Goal: Book appointment/travel/reservation

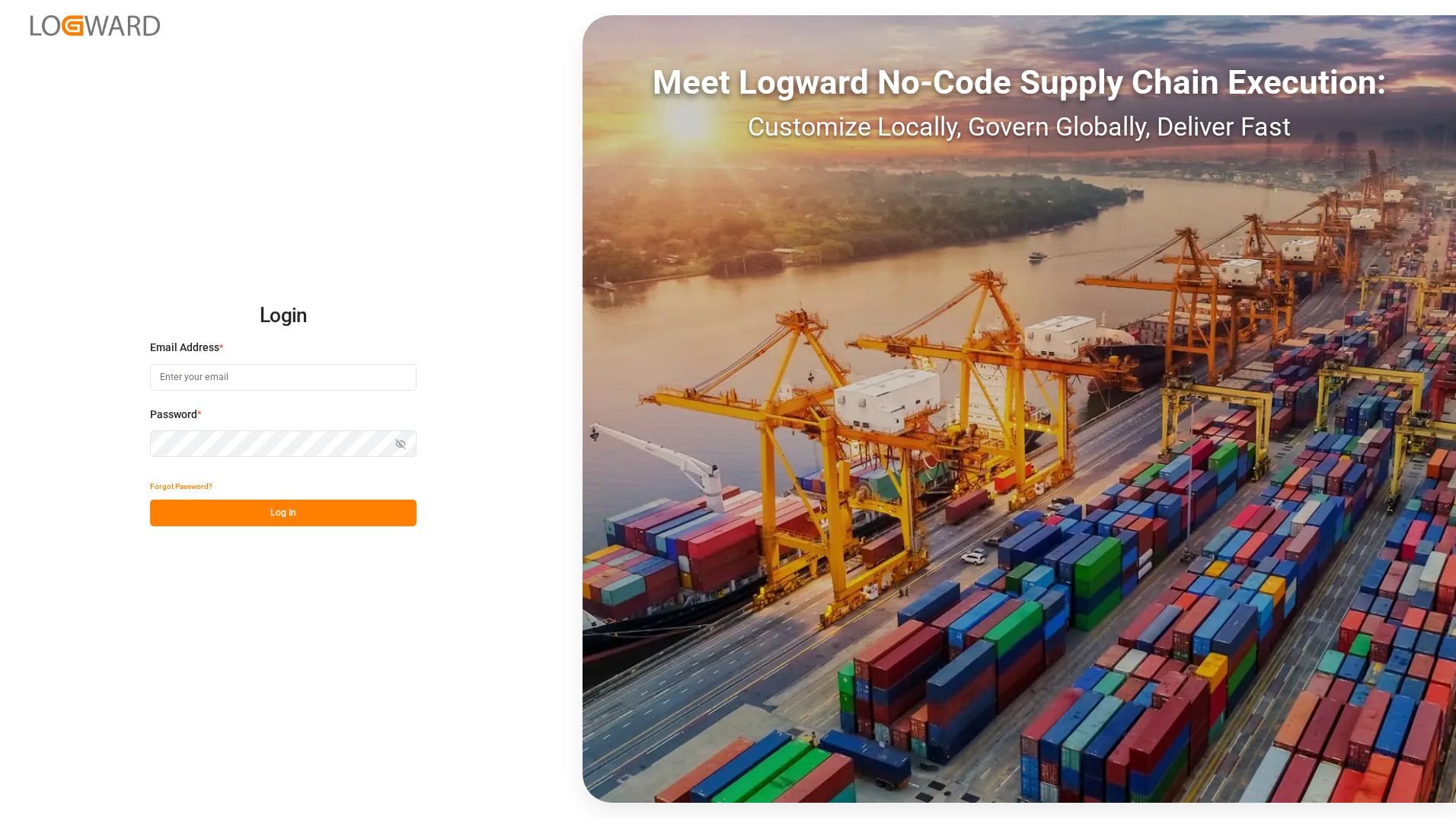
type input "[PERSON_NAME][EMAIL_ADDRESS][PERSON_NAME][DOMAIN_NAME]"
click at [246, 514] on button "Log In" at bounding box center [283, 513] width 267 height 26
type input "[PERSON_NAME][EMAIL_ADDRESS][PERSON_NAME][DOMAIN_NAME]"
click at [272, 507] on button "Log In" at bounding box center [283, 513] width 267 height 26
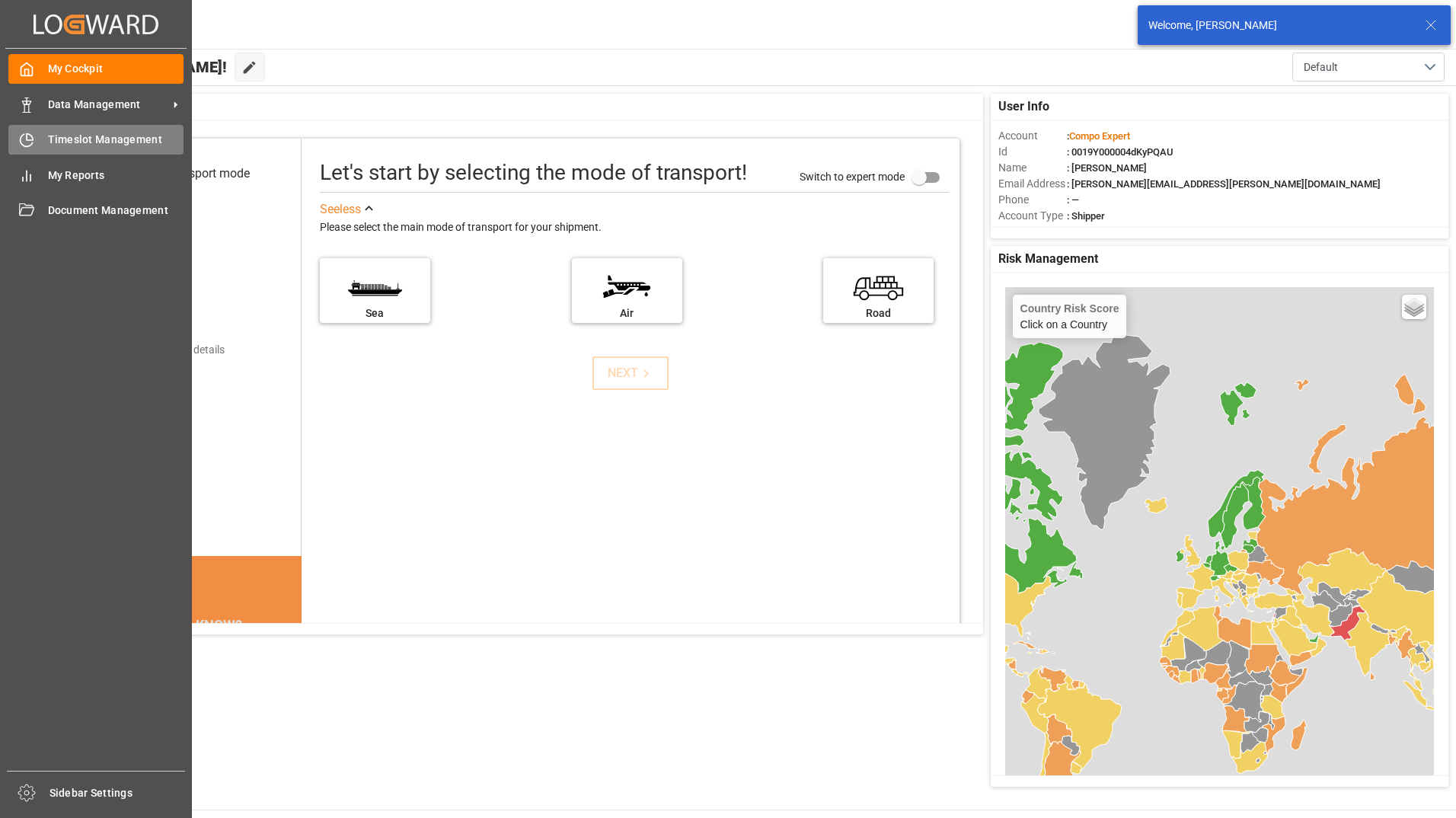
click at [45, 144] on div "Timeslot Management Timeslot Management" at bounding box center [96, 140] width 175 height 30
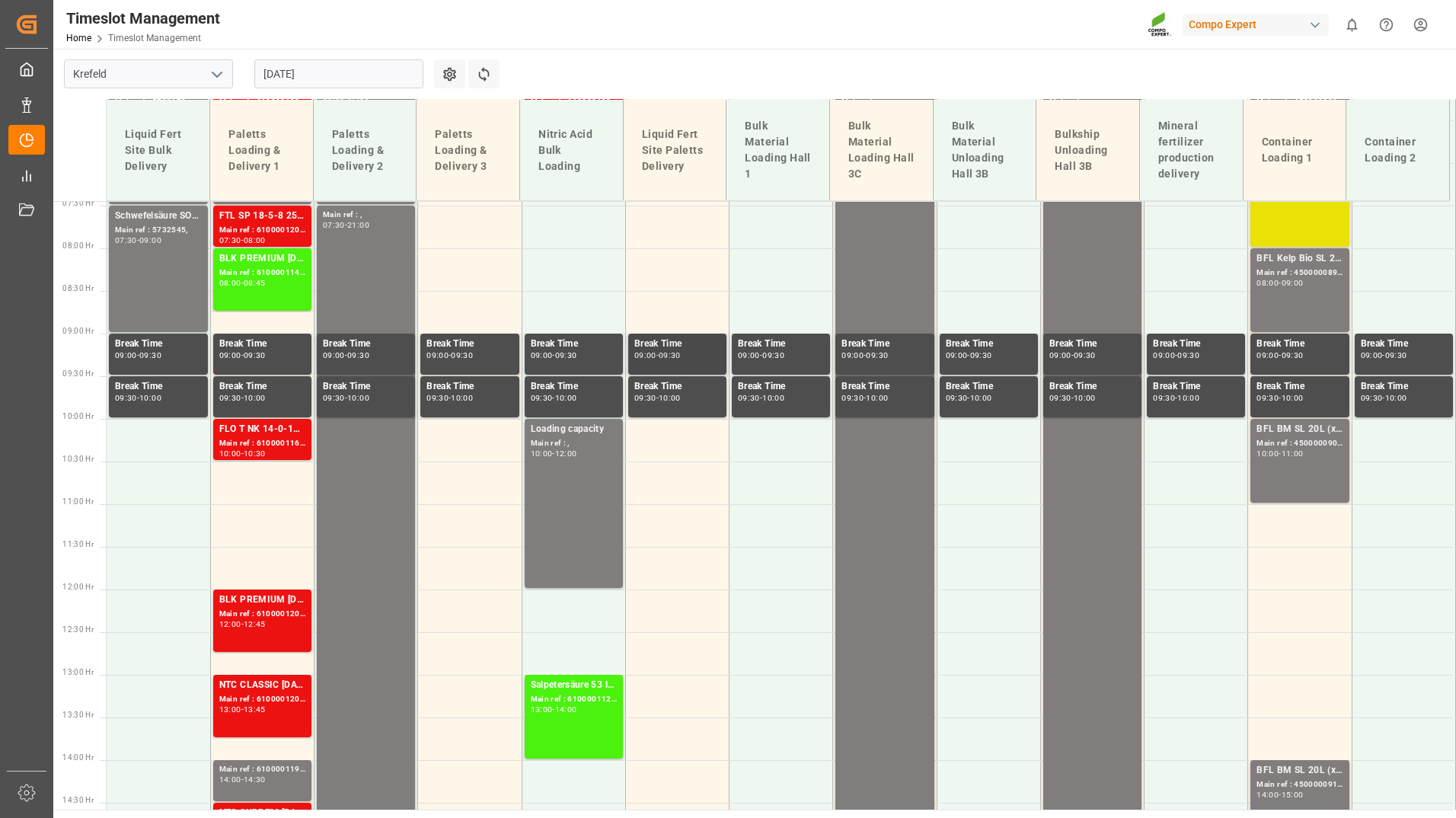
scroll to position [381, 0]
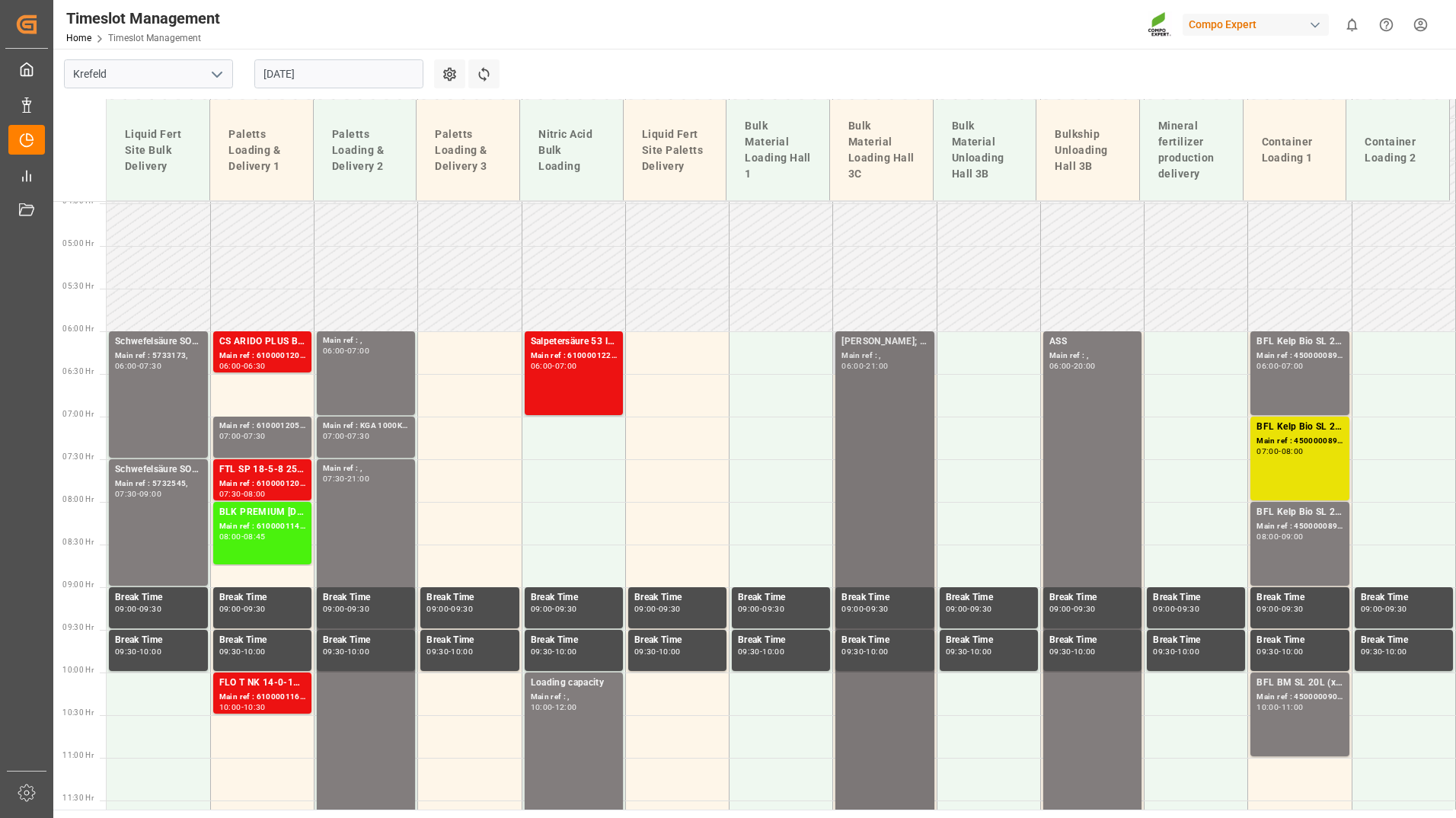
click at [885, 342] on div "[PERSON_NAME]; BLK Classic; 850to" at bounding box center [884, 342] width 86 height 15
click at [307, 75] on input "[DATE]" at bounding box center [339, 73] width 169 height 29
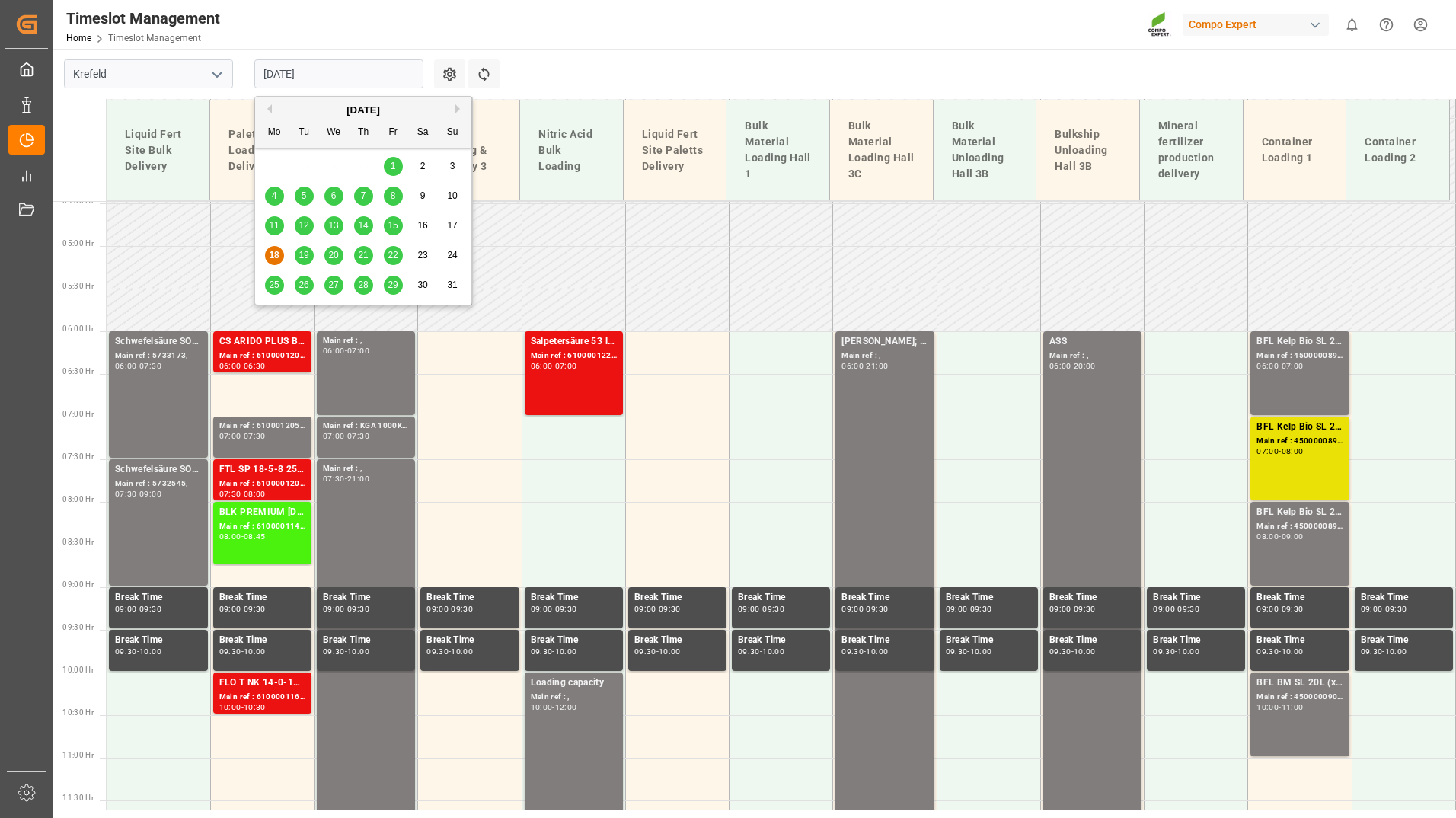
click at [300, 255] on span "19" at bounding box center [304, 255] width 10 height 10
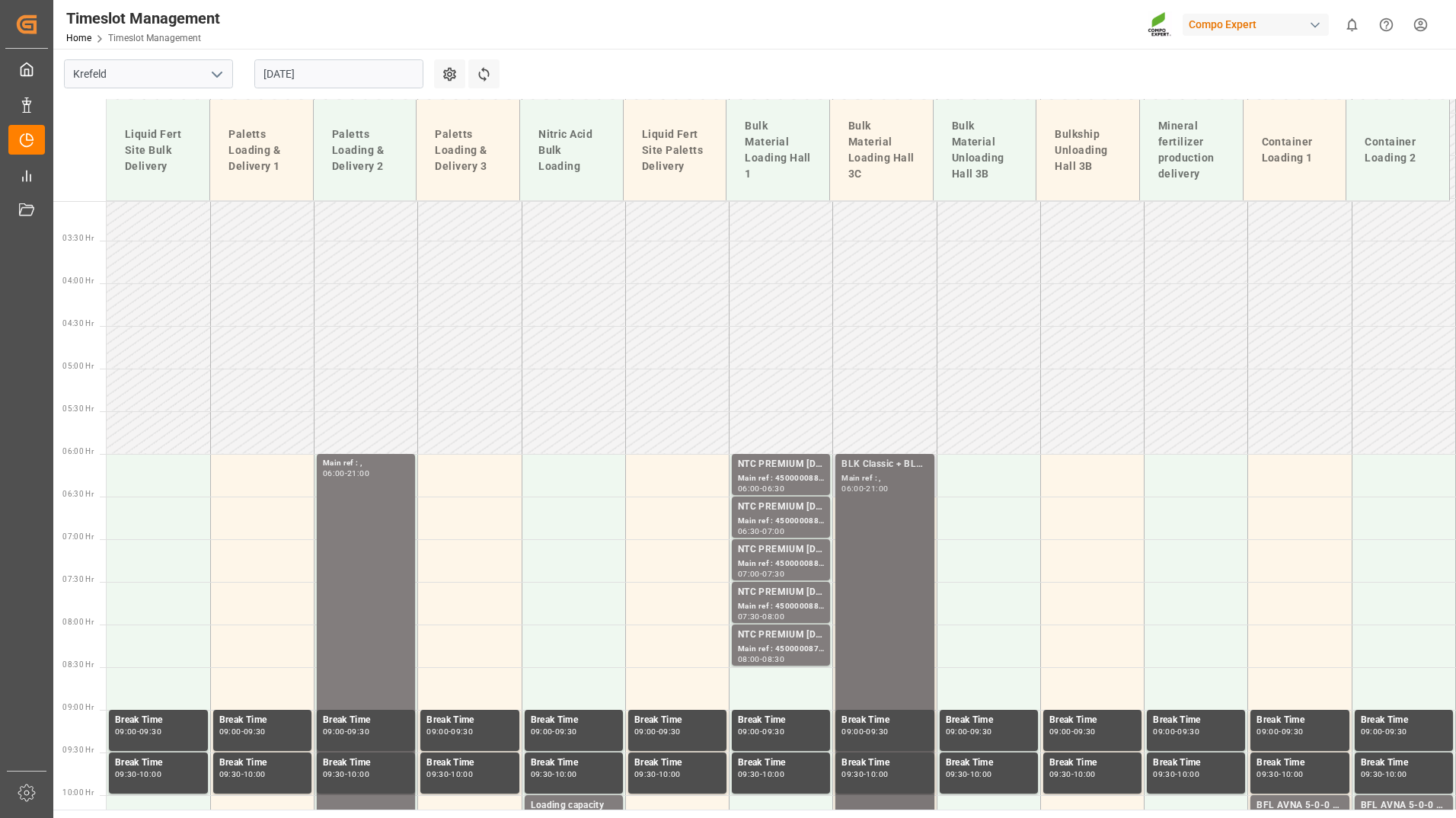
scroll to position [255, 0]
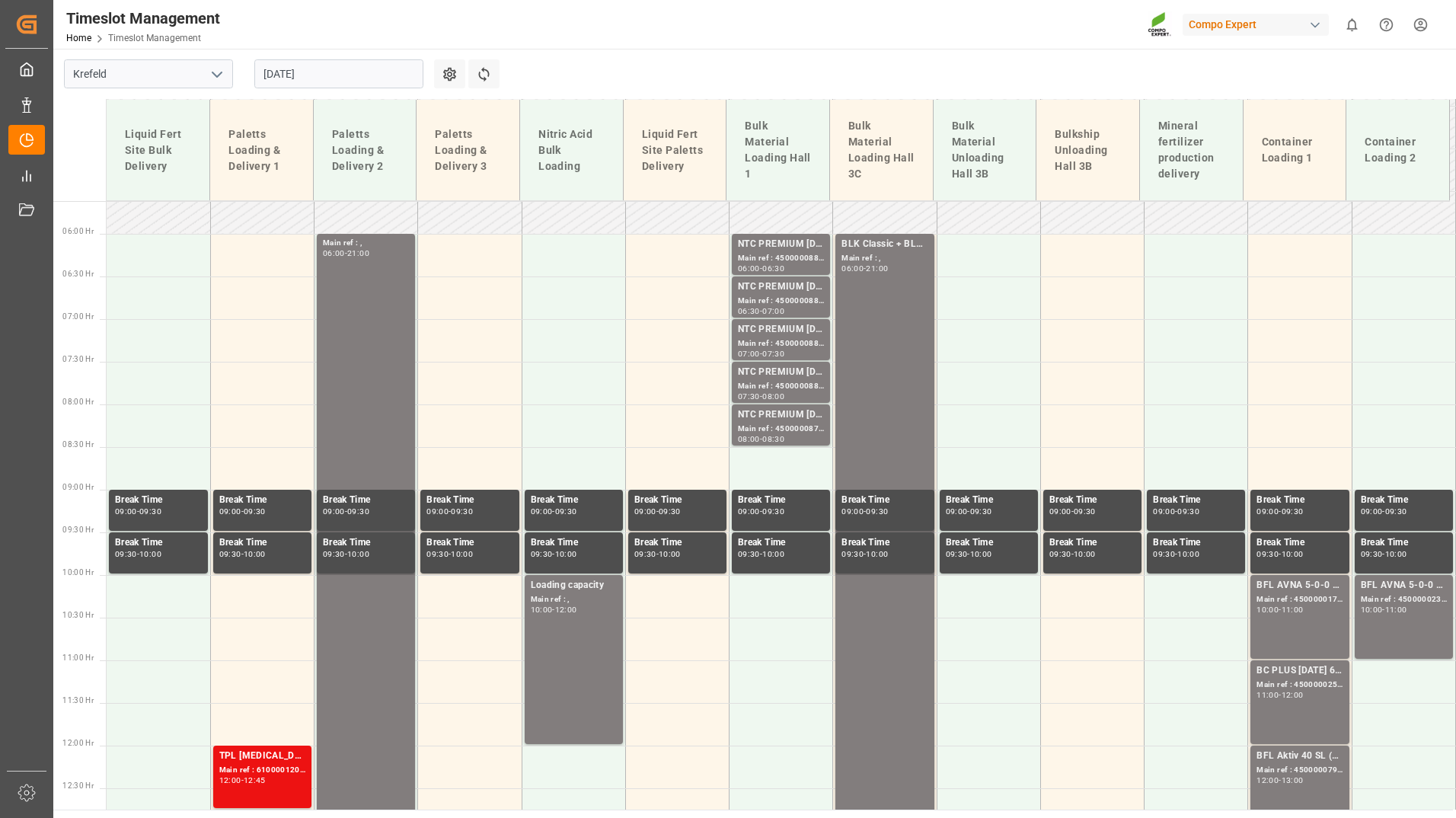
scroll to position [424, 0]
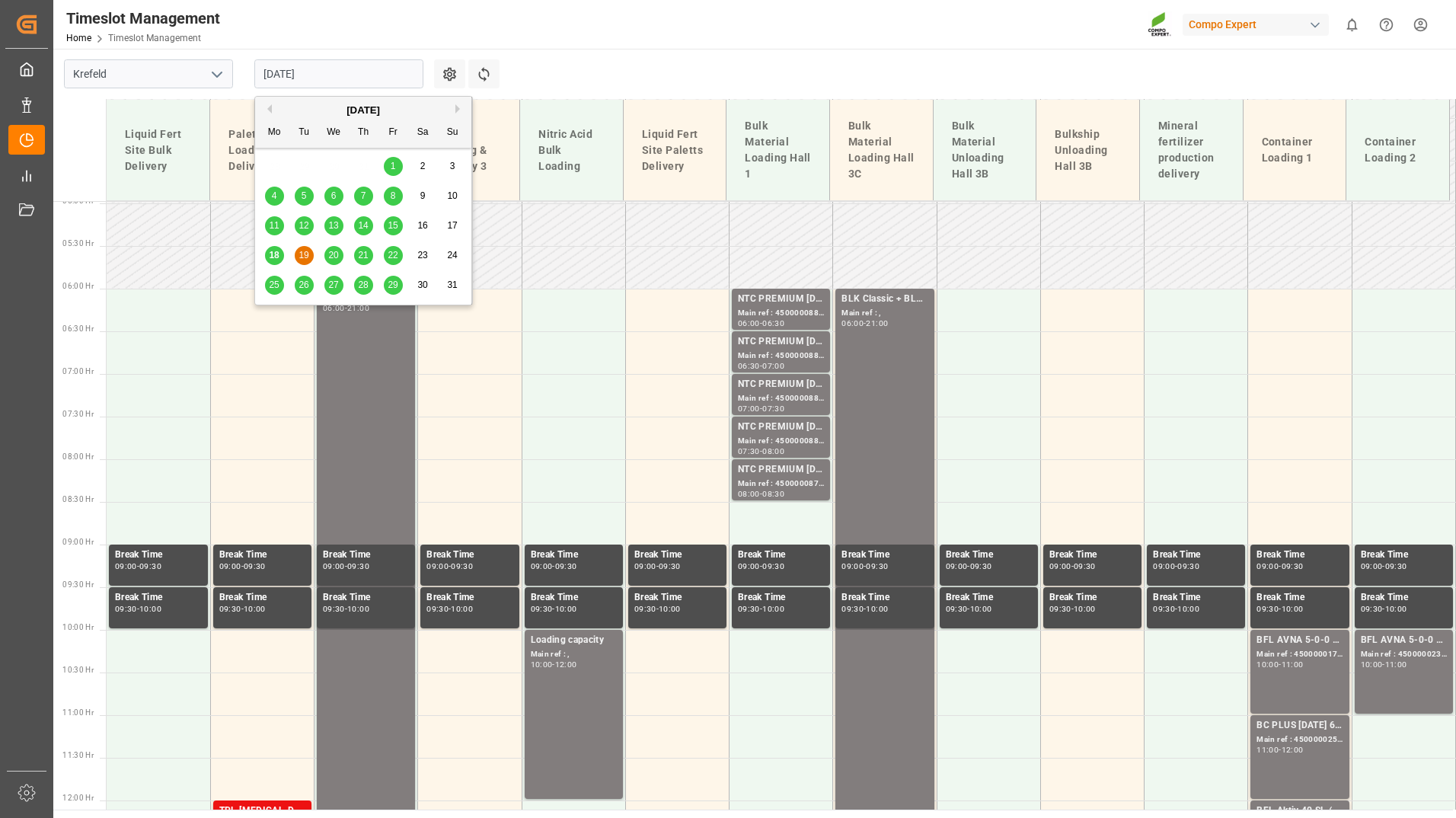
click at [310, 80] on input "[DATE]" at bounding box center [339, 73] width 169 height 29
click at [333, 250] on span "20" at bounding box center [333, 255] width 10 height 10
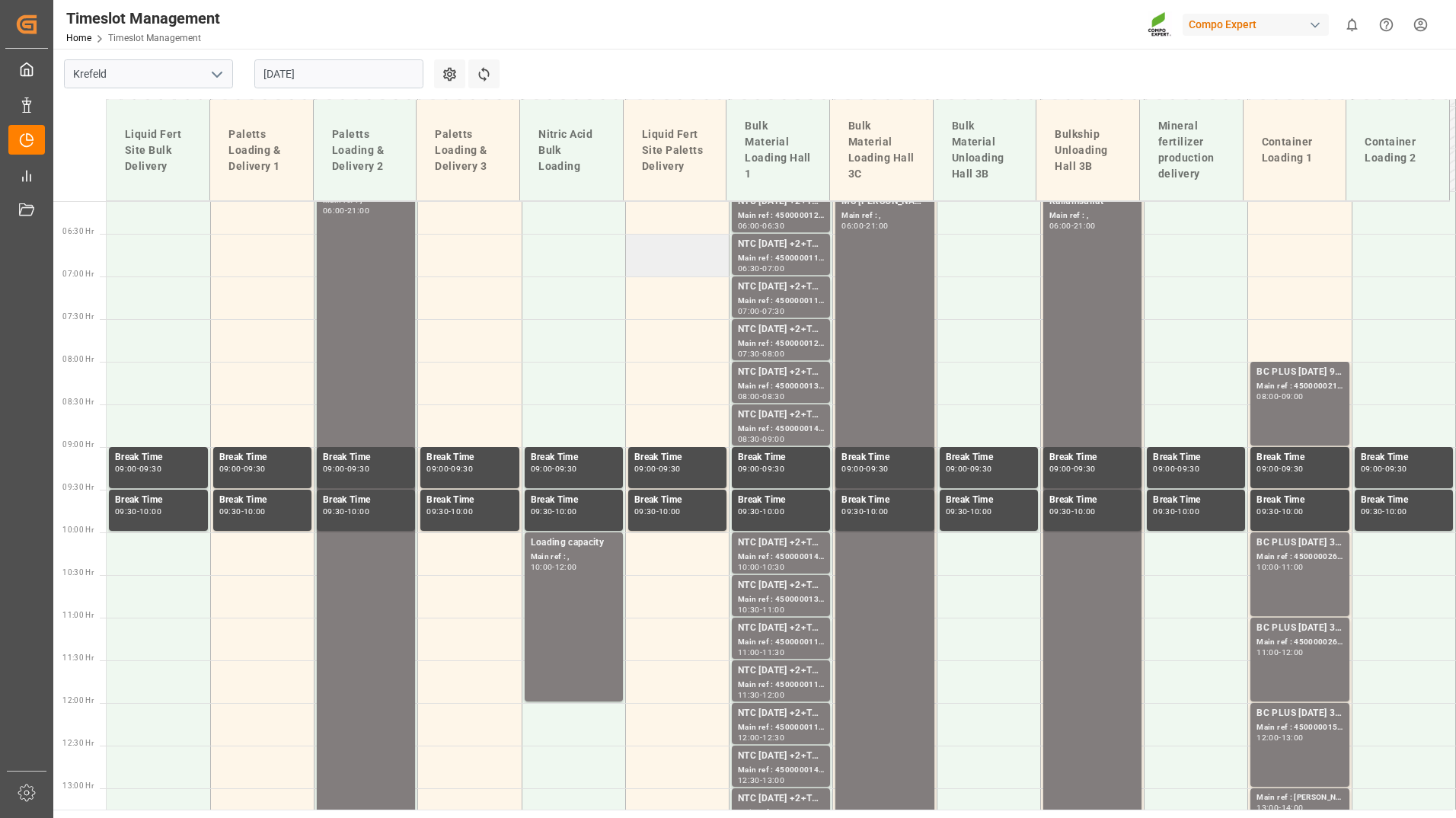
scroll to position [297, 0]
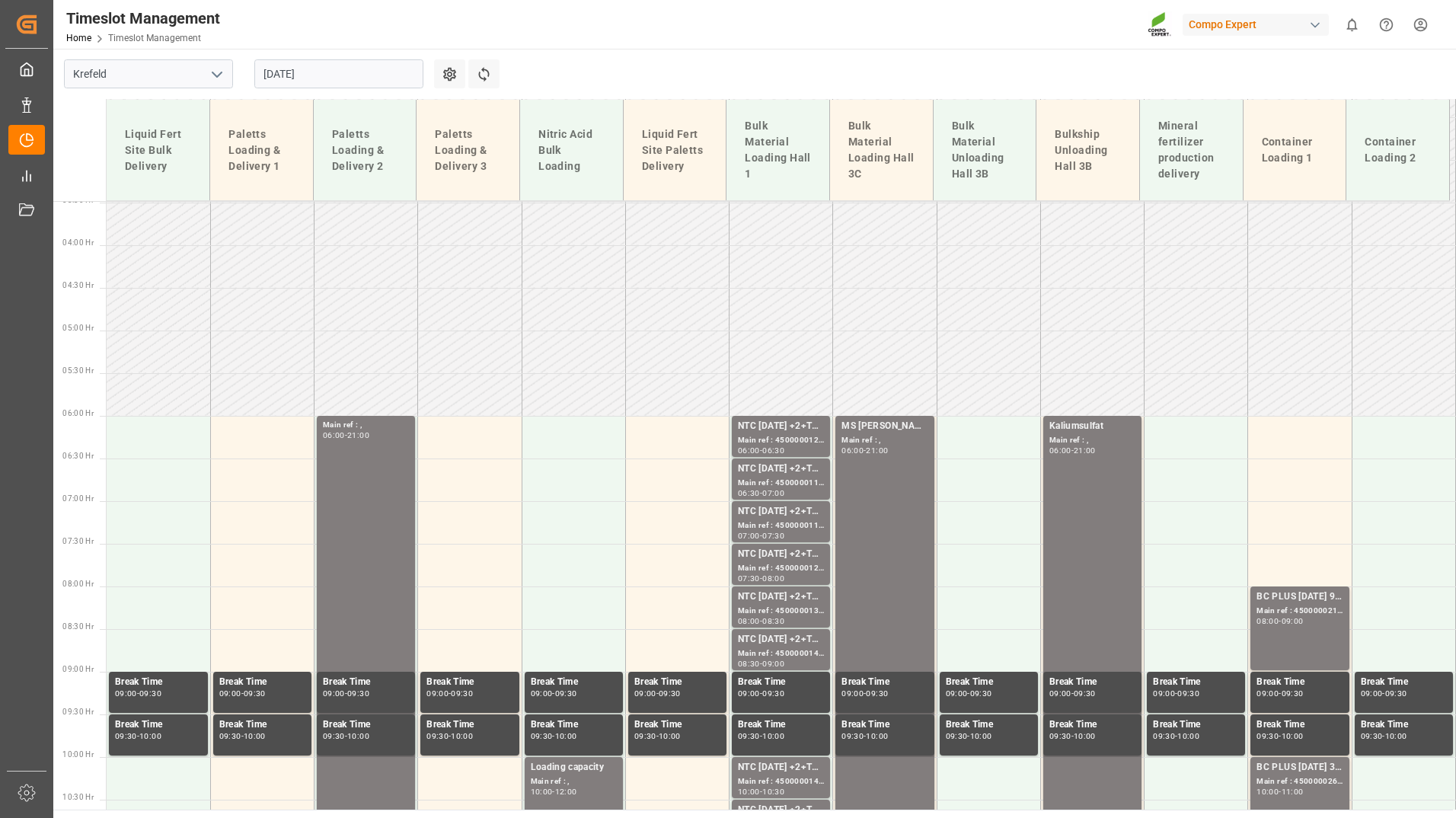
click at [356, 71] on input "[DATE]" at bounding box center [339, 73] width 169 height 29
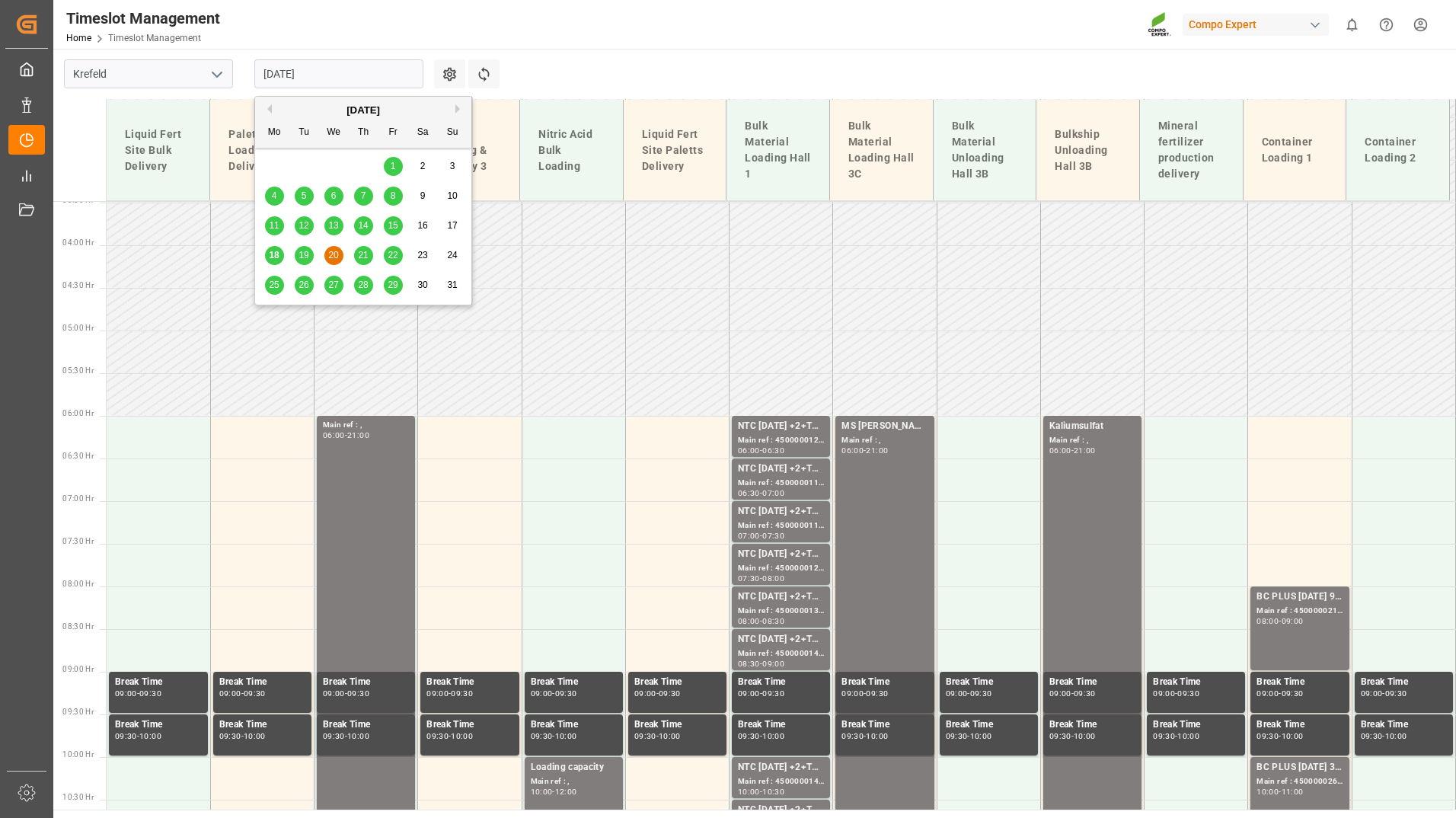
click at [367, 254] on span "21" at bounding box center [363, 255] width 10 height 10
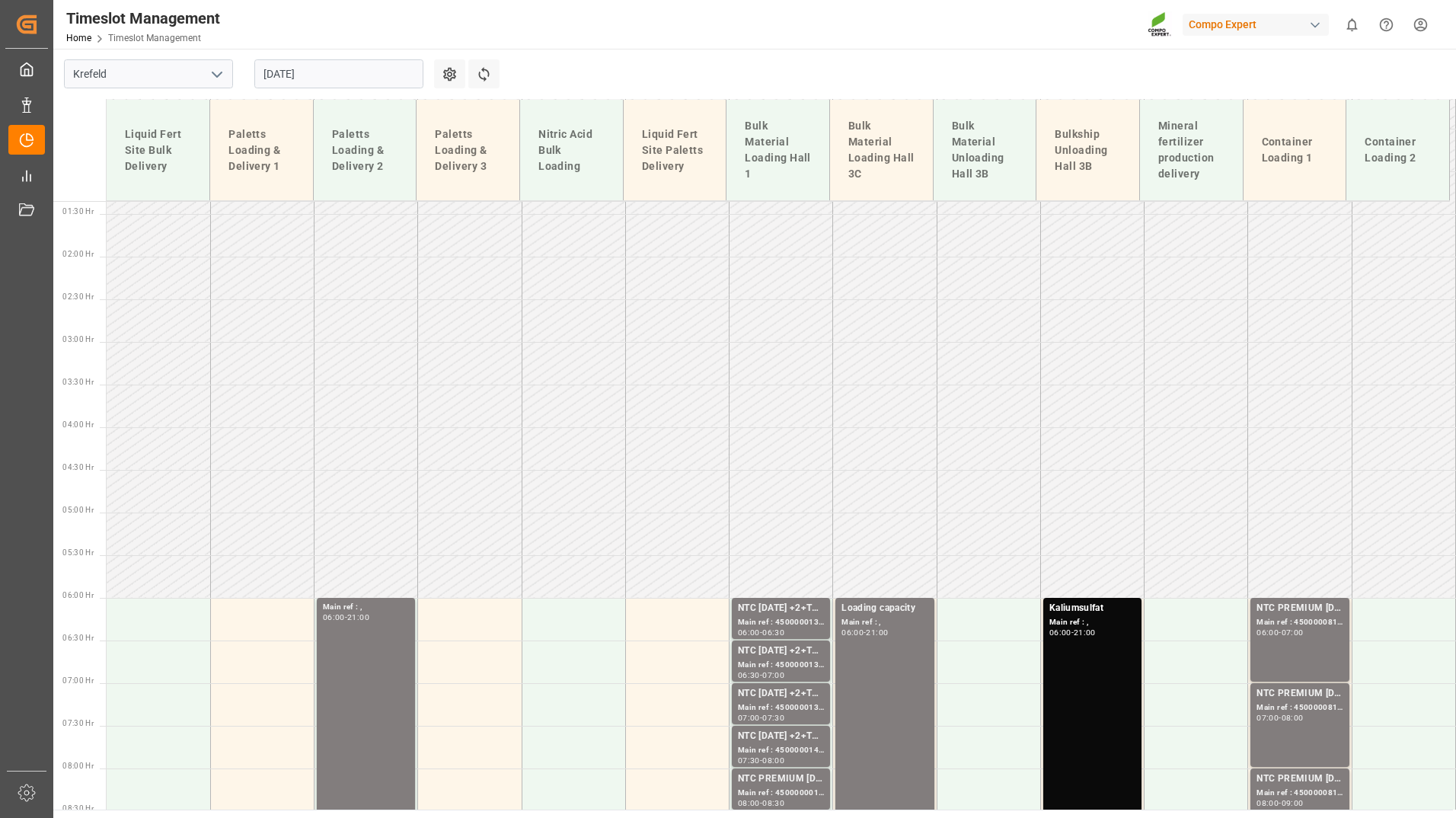
scroll to position [1, 0]
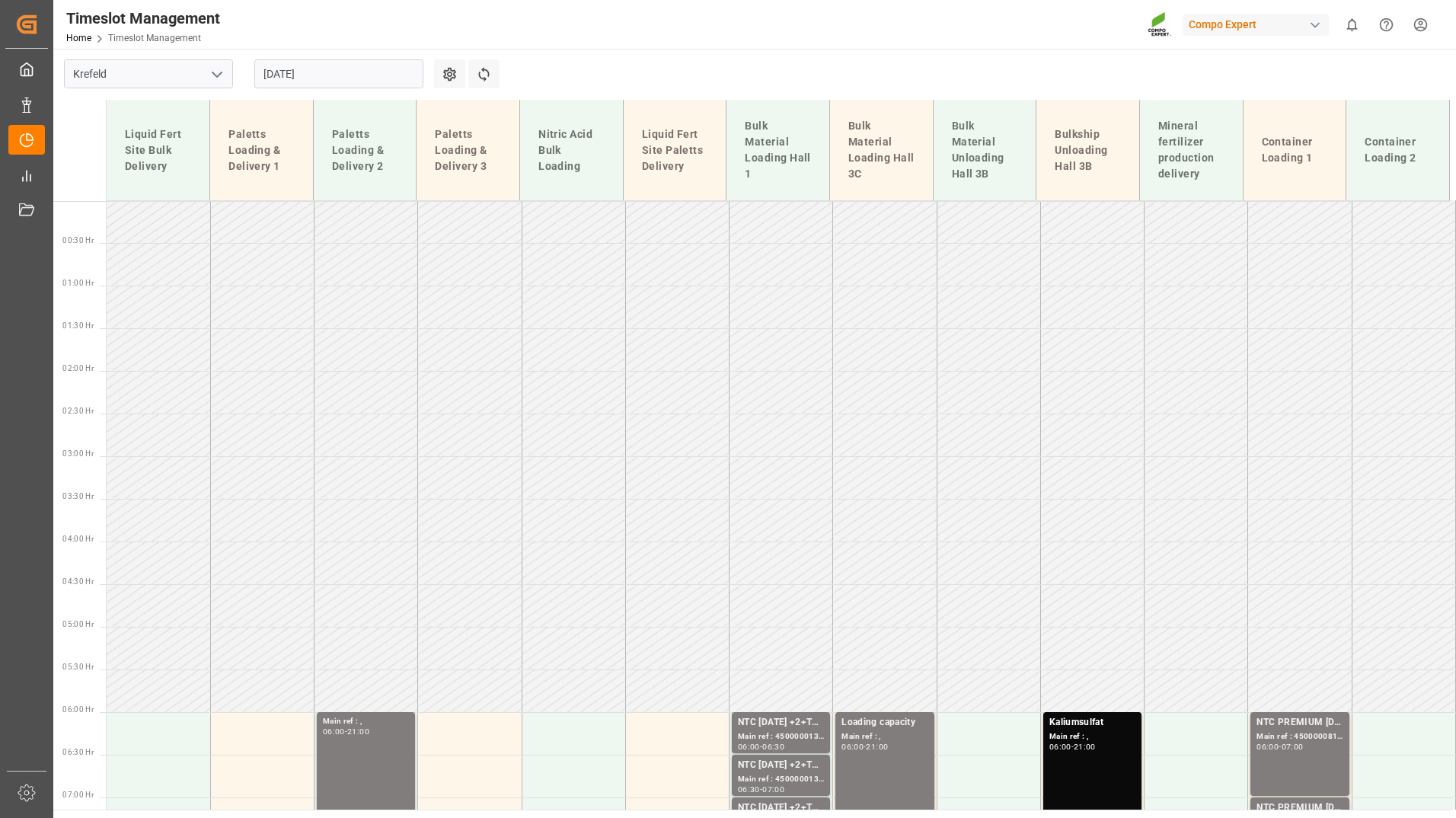
click at [357, 76] on input "[DATE]" at bounding box center [339, 73] width 169 height 29
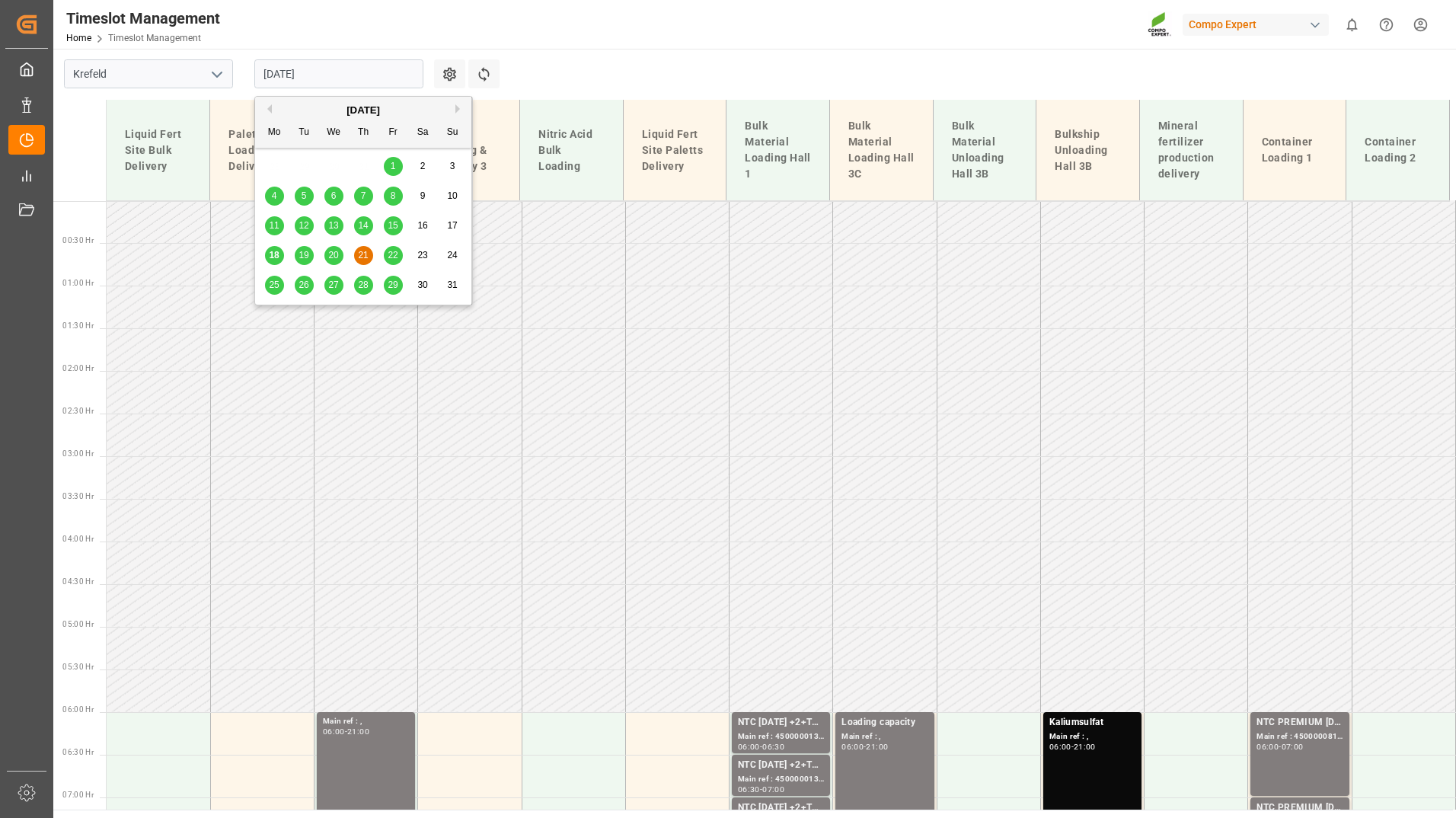
click at [394, 246] on div "22" at bounding box center [394, 256] width 19 height 19
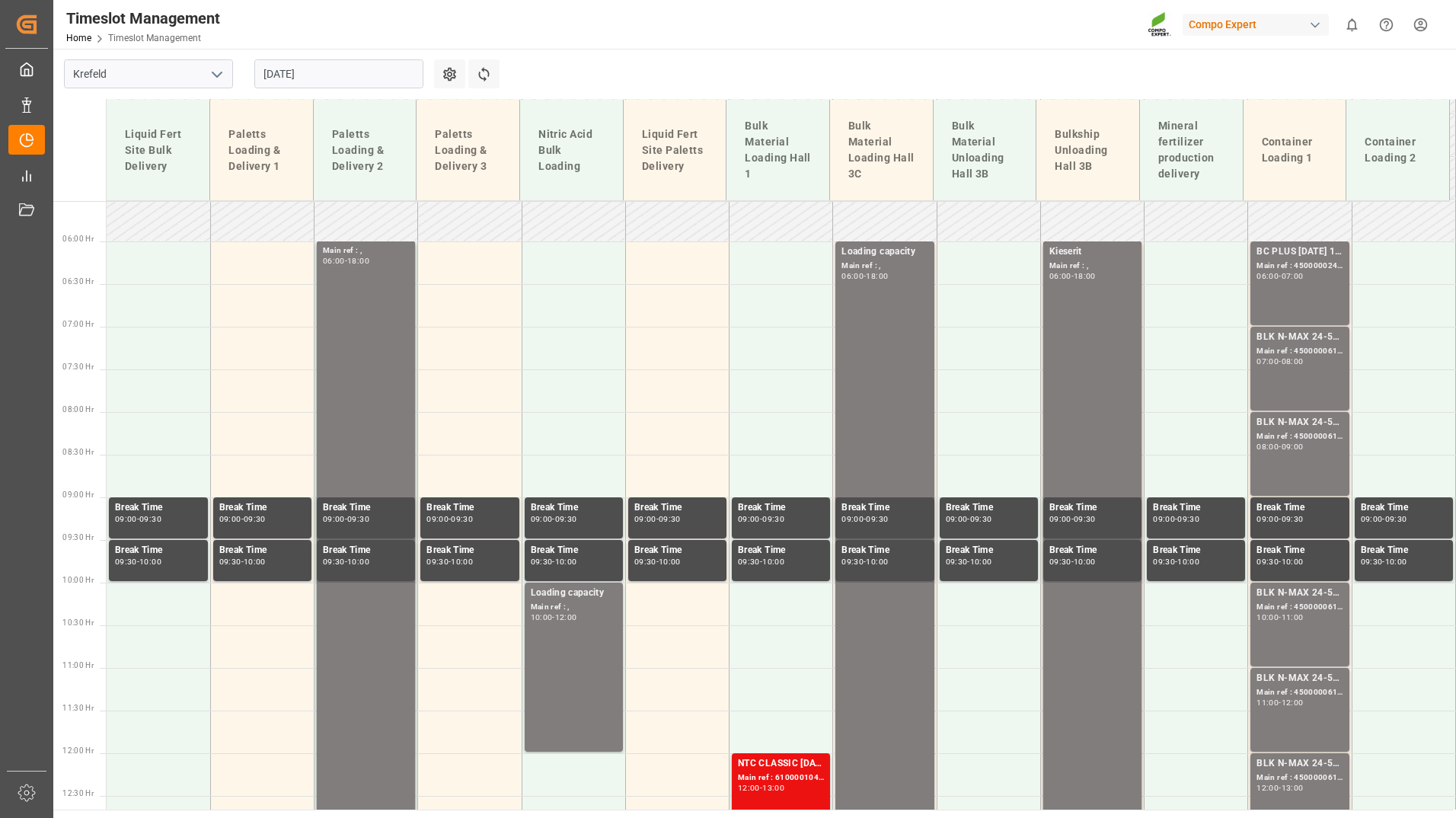
scroll to position [508, 0]
